Goal: Find specific page/section: Find specific page/section

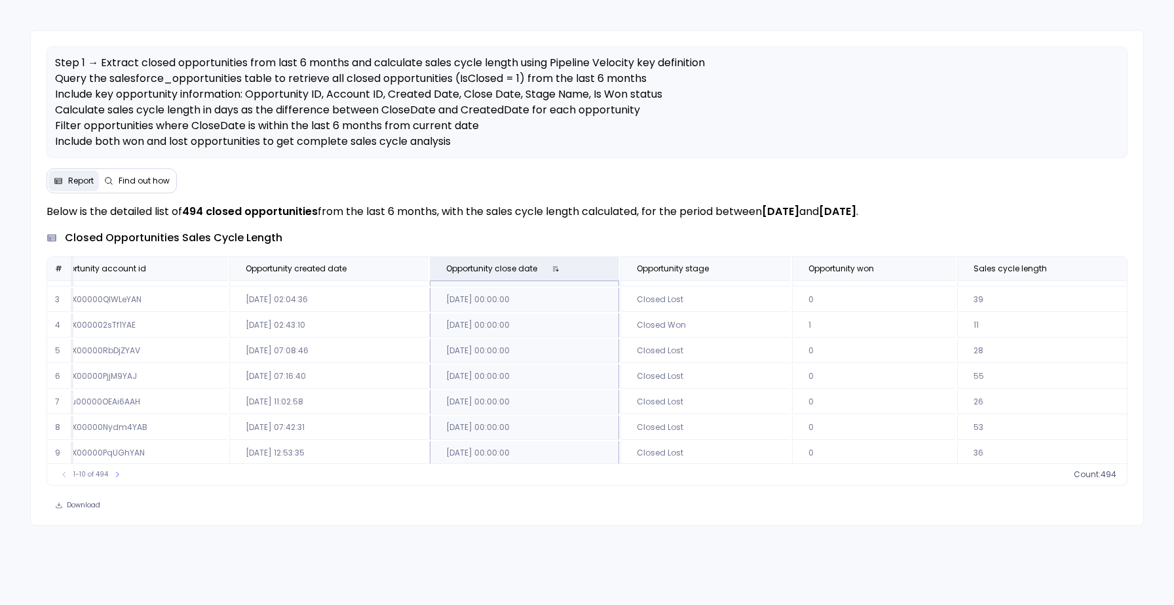
scroll to position [0, 242]
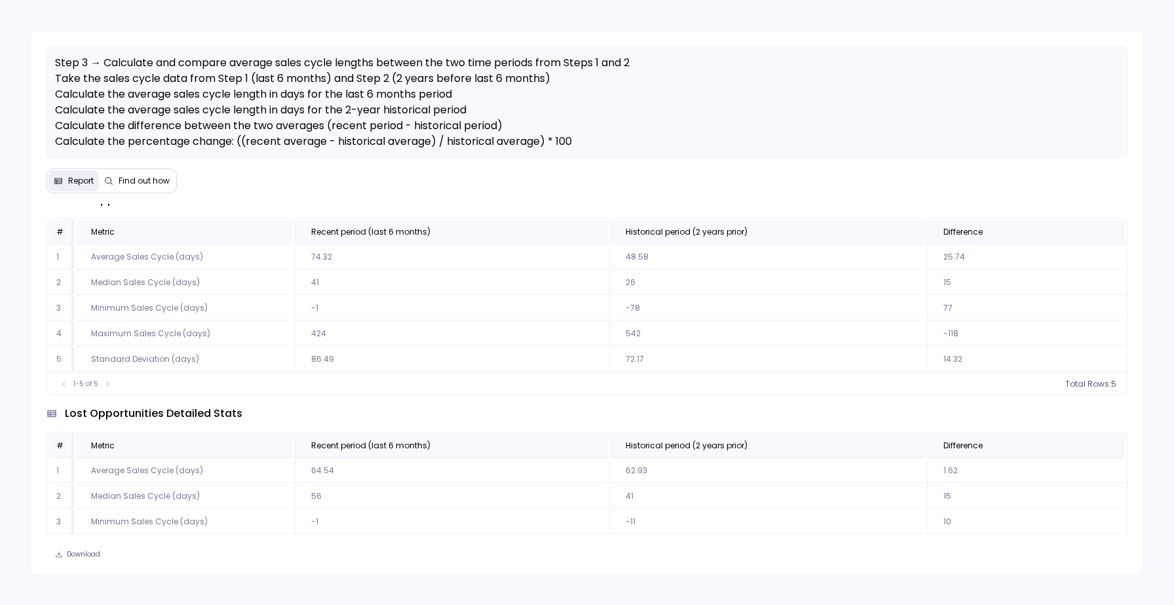
scroll to position [394, 0]
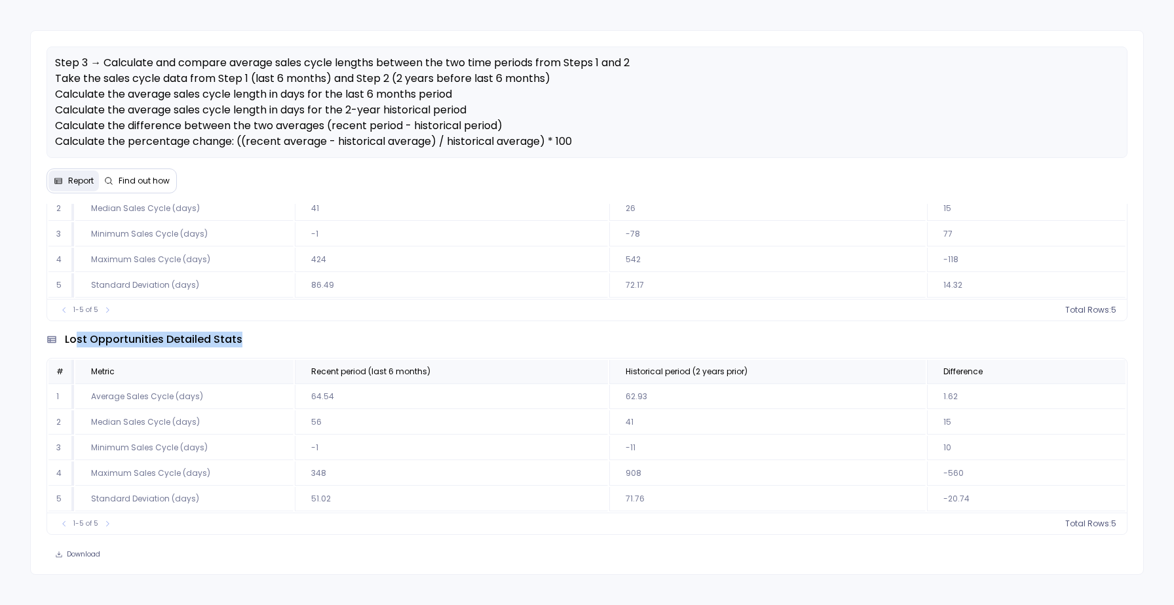
drag, startPoint x: 248, startPoint y: 336, endPoint x: 77, endPoint y: 339, distance: 171.1
click at [77, 339] on div "lost opportunities detailed stats" at bounding box center [587, 340] width 1081 height 16
click at [77, 339] on span "lost opportunities detailed stats" at bounding box center [154, 340] width 178 height 16
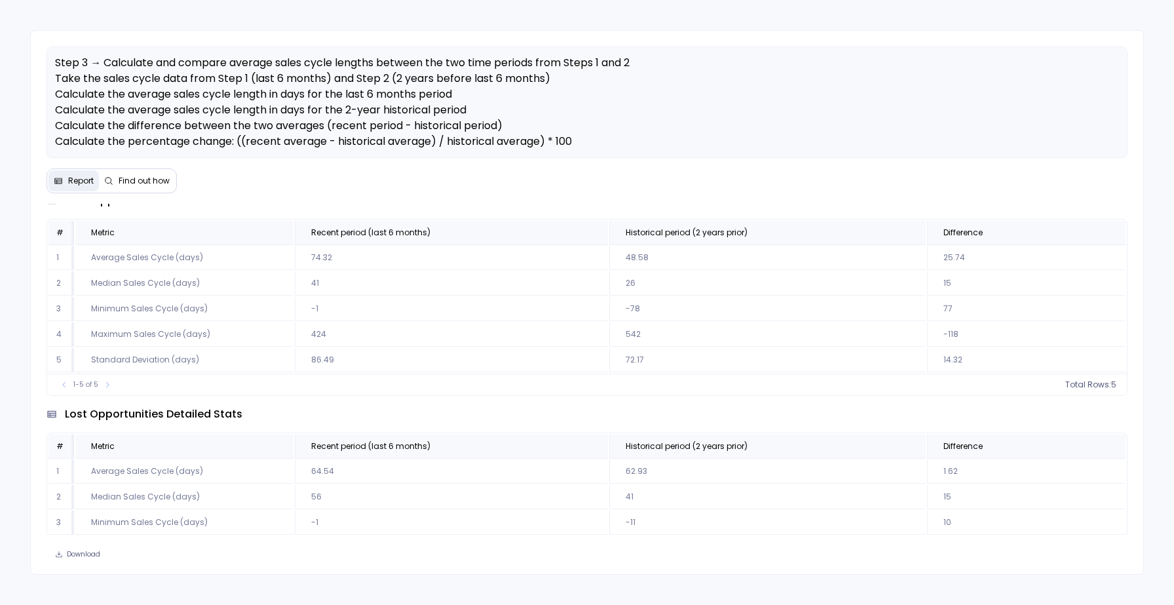
scroll to position [0, 0]
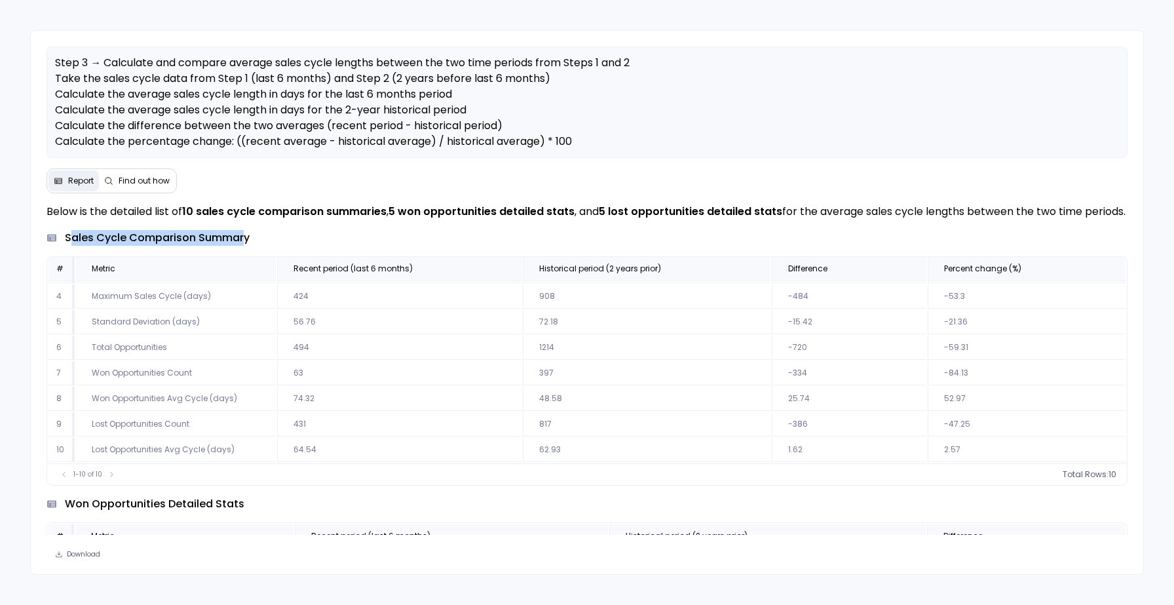
drag, startPoint x: 73, startPoint y: 256, endPoint x: 246, endPoint y: 260, distance: 172.4
click at [246, 246] on span "sales cycle comparison summary" at bounding box center [157, 238] width 185 height 16
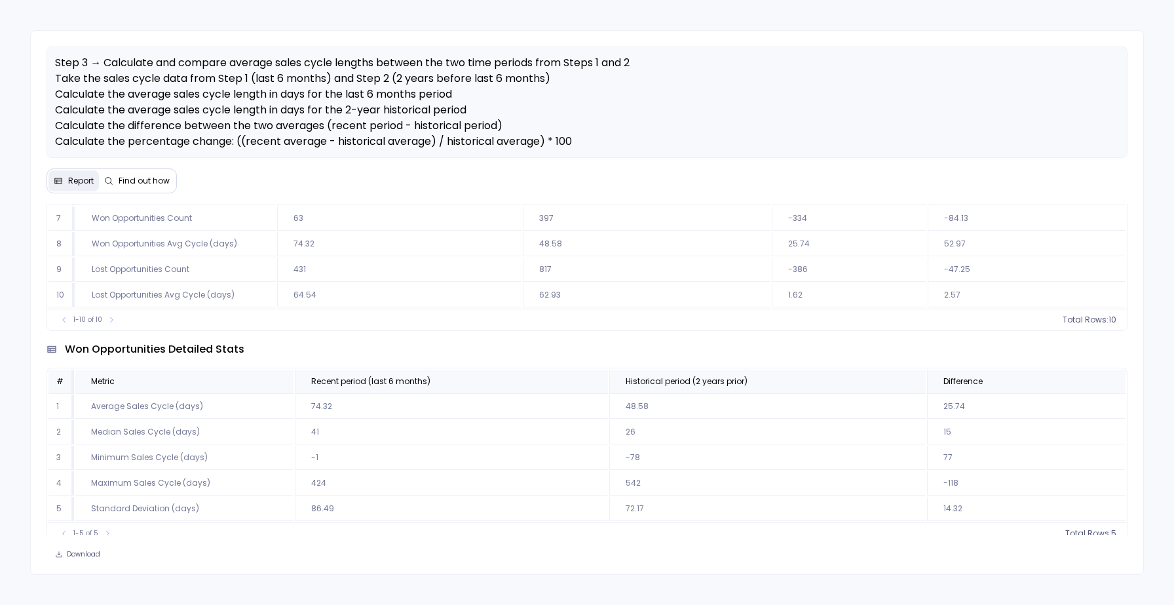
scroll to position [201, 0]
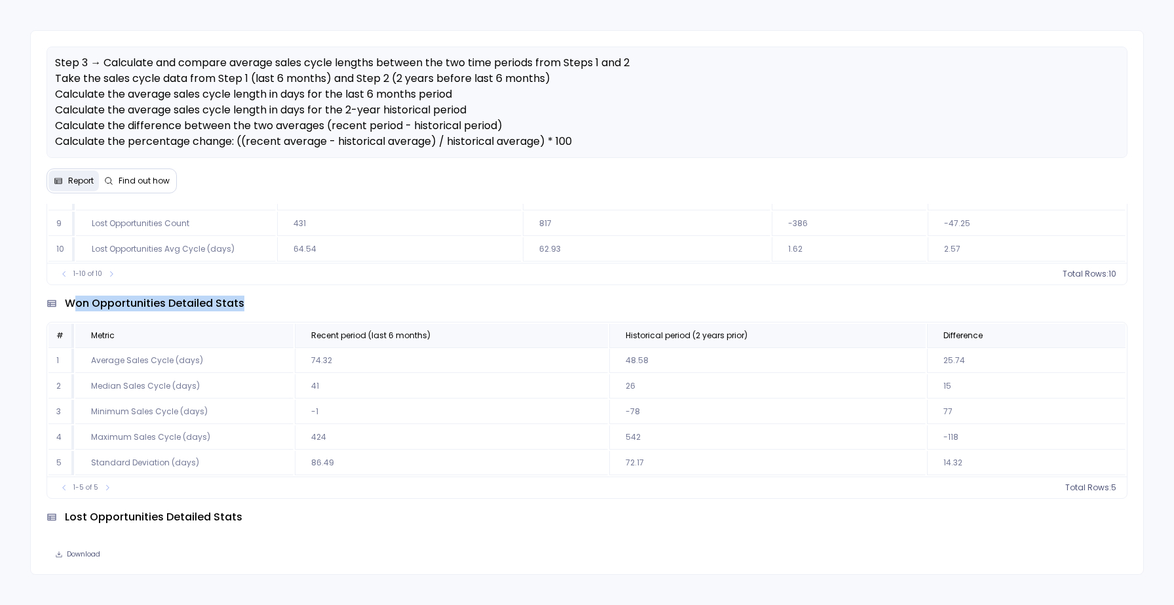
drag, startPoint x: 71, startPoint y: 320, endPoint x: 234, endPoint y: 330, distance: 163.5
click at [234, 330] on div "won opportunities detailed stats # Metric Recent period (last 6 months) Histori…" at bounding box center [587, 392] width 1081 height 214
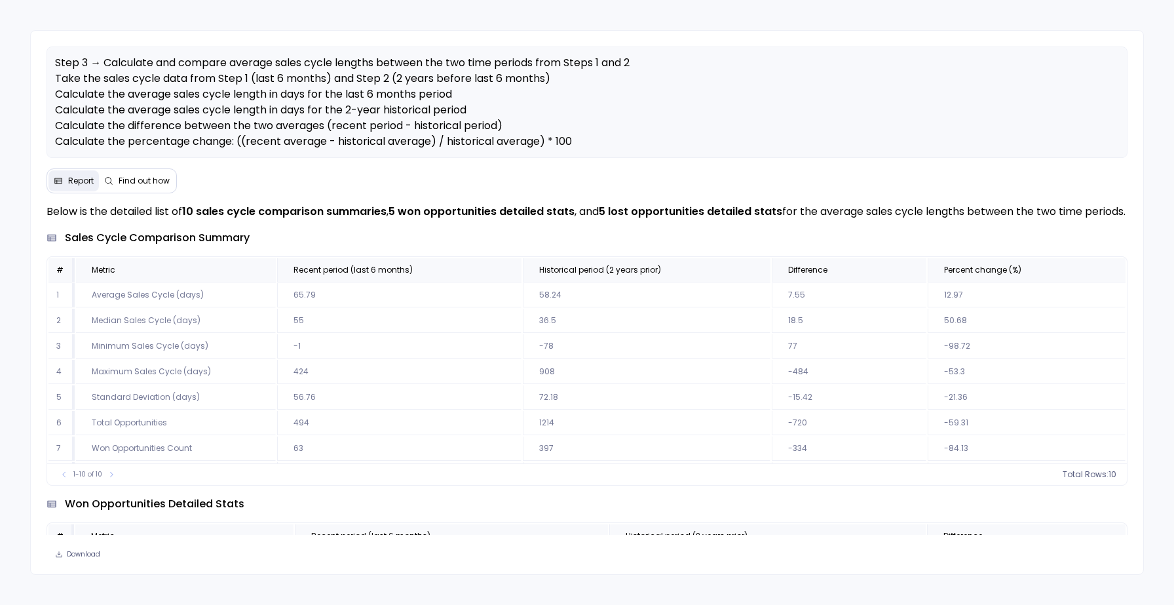
click at [606, 237] on div "Below is the detailed list of 10 sales cycle comparison summaries , 5 won oppor…" at bounding box center [587, 345] width 1081 height 282
